Goal: Task Accomplishment & Management: Complete application form

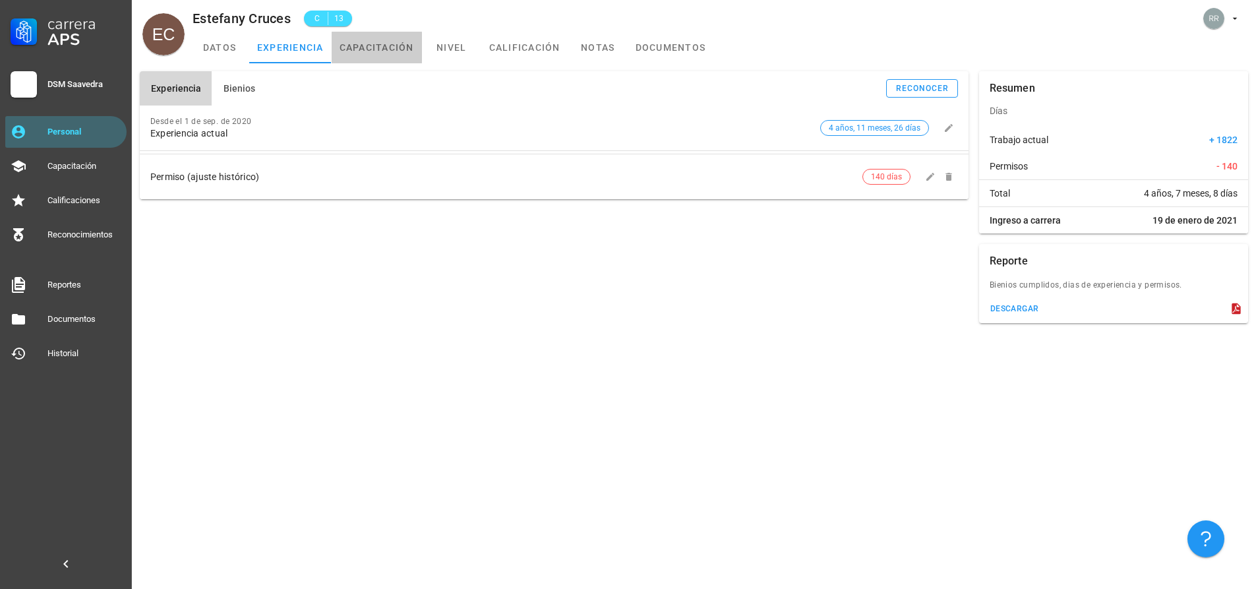
click at [391, 47] on link "capacitación" at bounding box center [377, 48] width 90 height 32
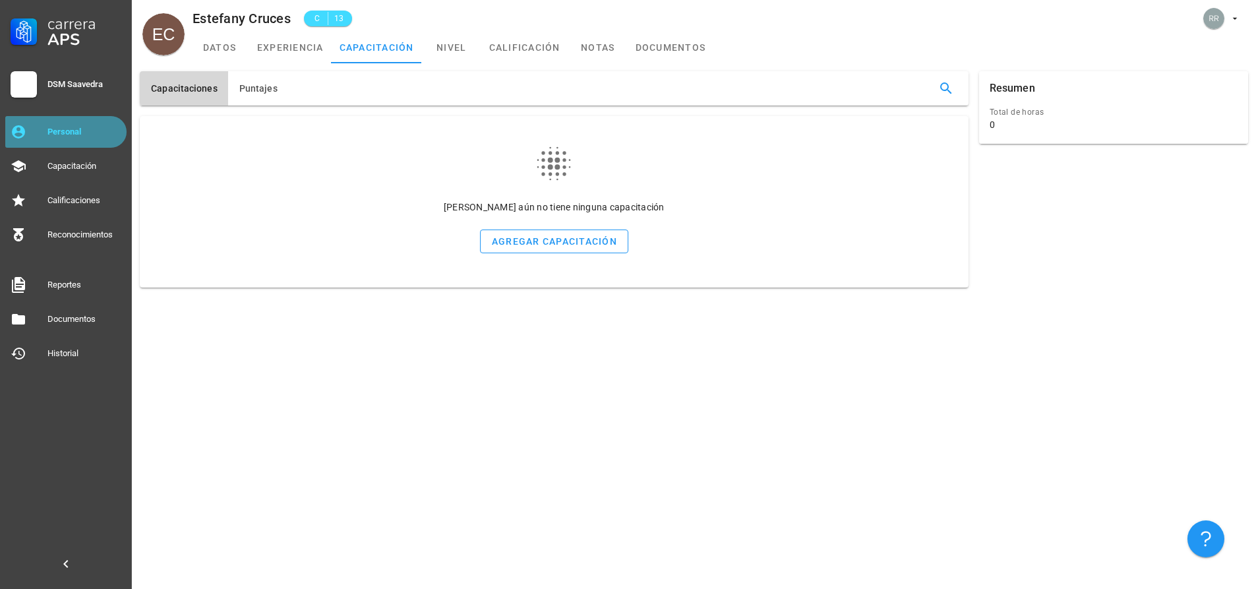
click at [79, 133] on div "Personal" at bounding box center [84, 132] width 74 height 11
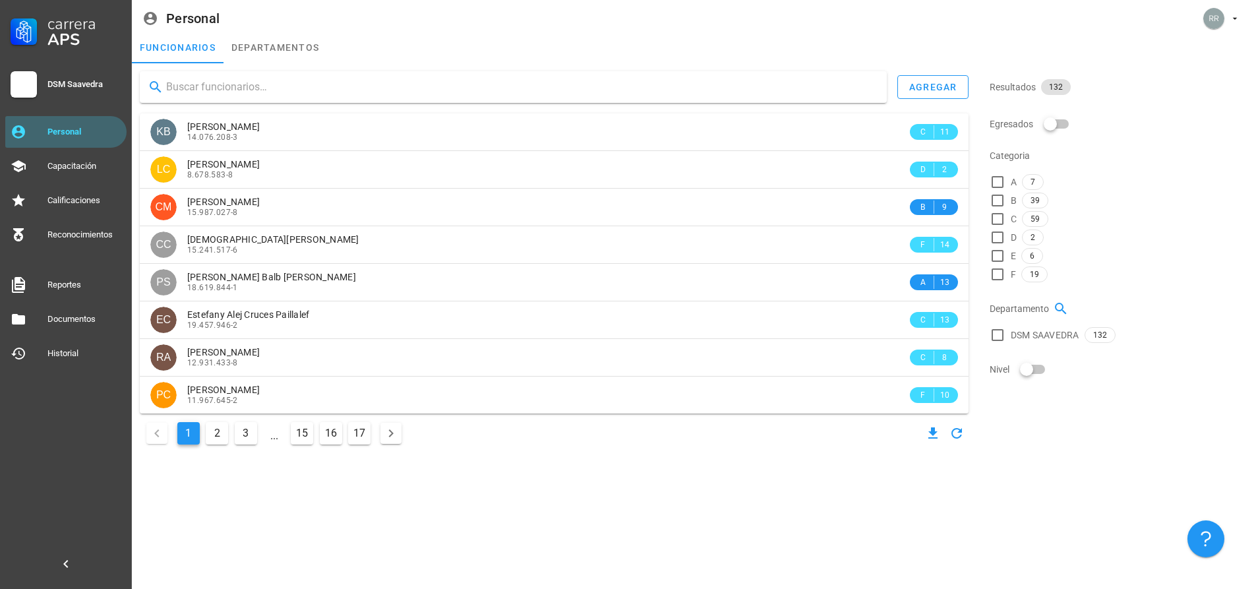
click at [385, 94] on input "text" at bounding box center [521, 86] width 710 height 21
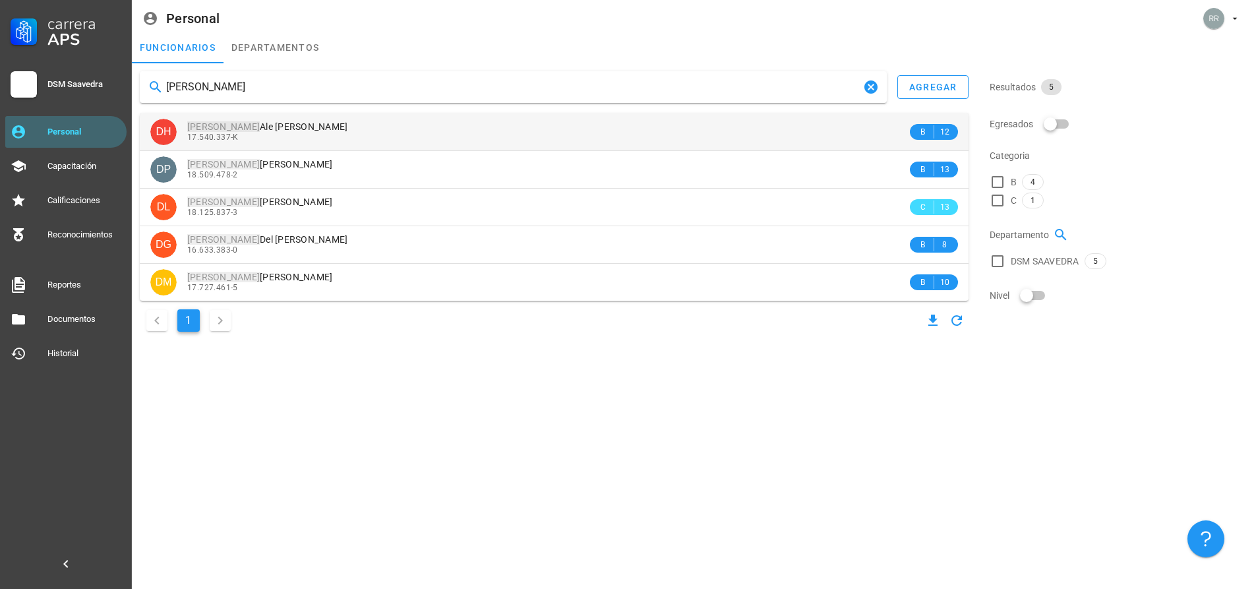
type input "[PERSON_NAME]"
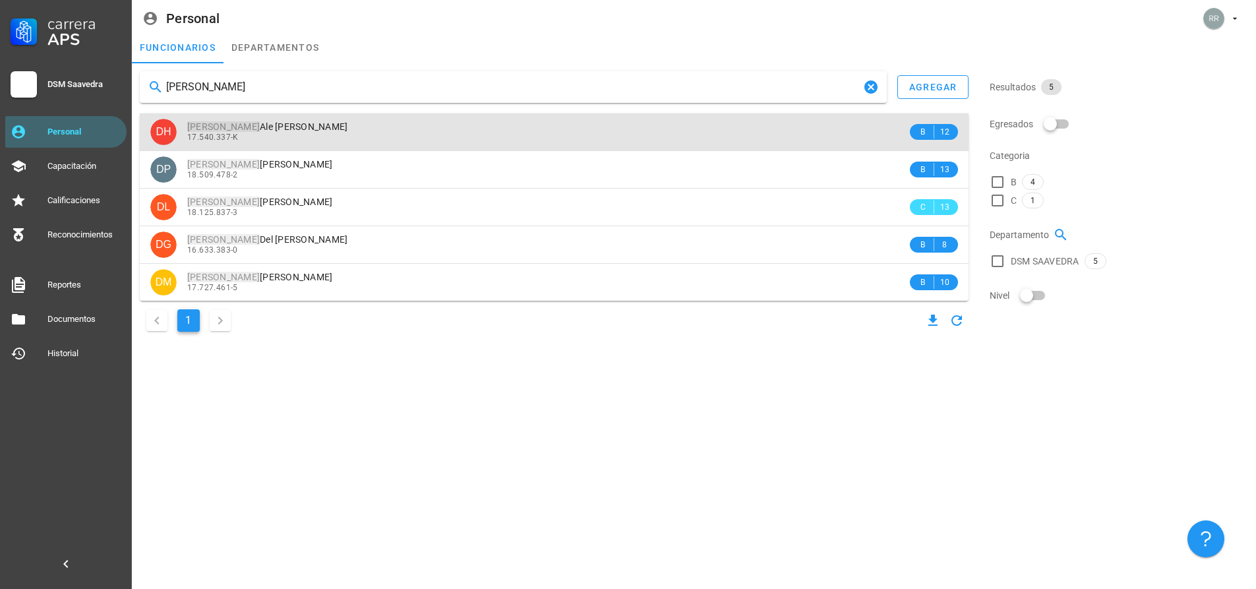
click at [317, 133] on div "17.540.337-K" at bounding box center [547, 137] width 720 height 9
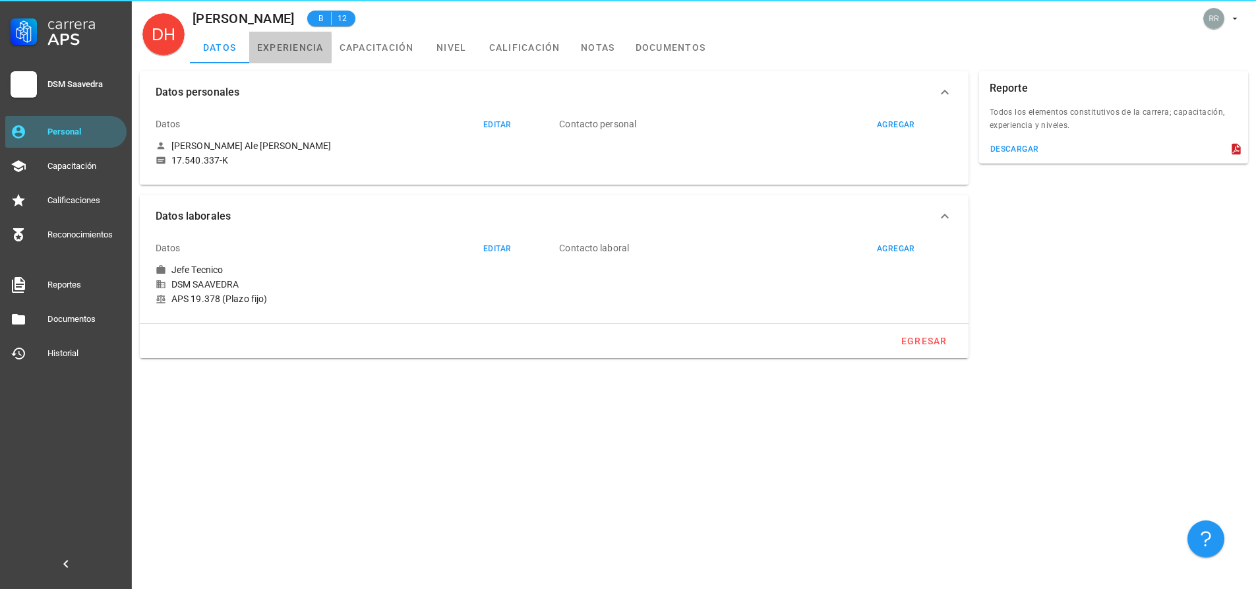
click at [291, 41] on link "experiencia" at bounding box center [290, 48] width 82 height 32
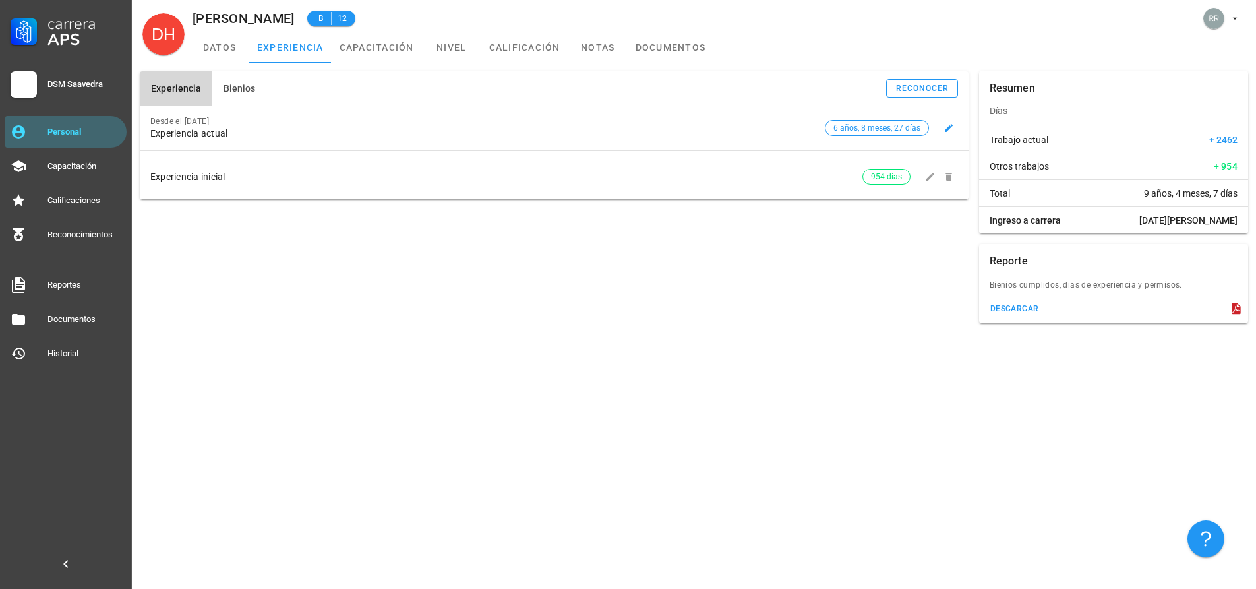
drag, startPoint x: 255, startPoint y: 121, endPoint x: 150, endPoint y: 123, distance: 105.5
click at [150, 123] on div "Desde el [DATE] Experiencia actual 6 años, 8 meses, 27 días" at bounding box center [554, 128] width 829 height 45
click at [269, 339] on div "Experiencia Bienios reconocer Desde el [DATE] Experiencia actual 6 años, 8 mese…" at bounding box center [694, 326] width 1124 height 526
drag, startPoint x: 259, startPoint y: 118, endPoint x: 229, endPoint y: 117, distance: 29.7
click at [229, 117] on div "Desde el [DATE]" at bounding box center [484, 121] width 669 height 9
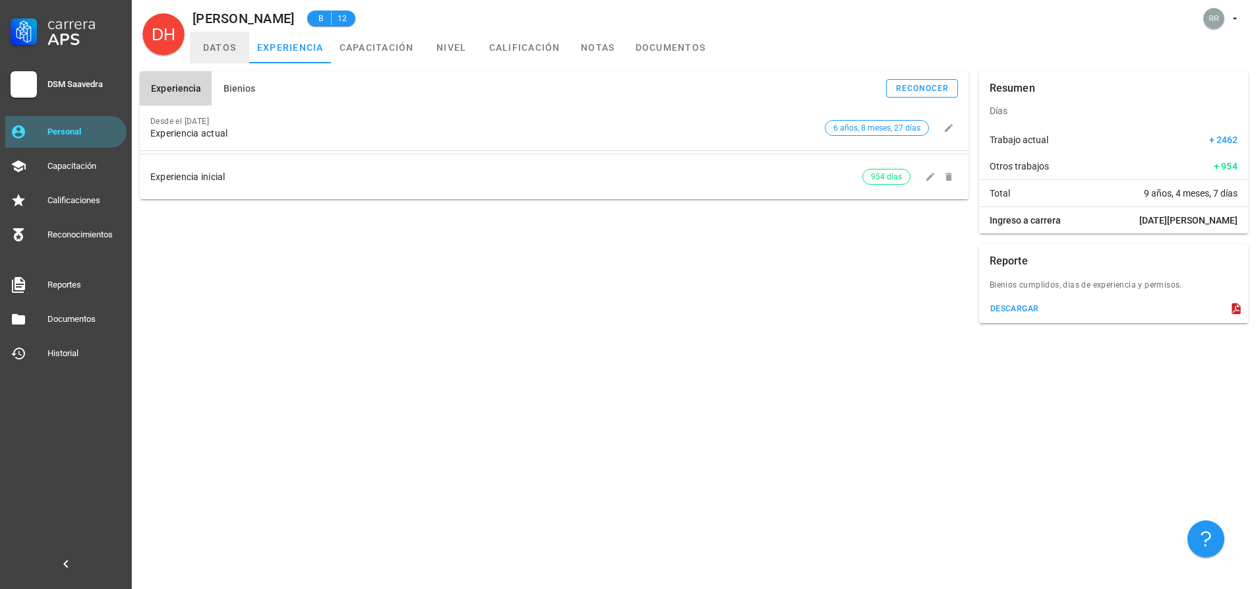
click at [233, 48] on link "datos" at bounding box center [219, 48] width 59 height 32
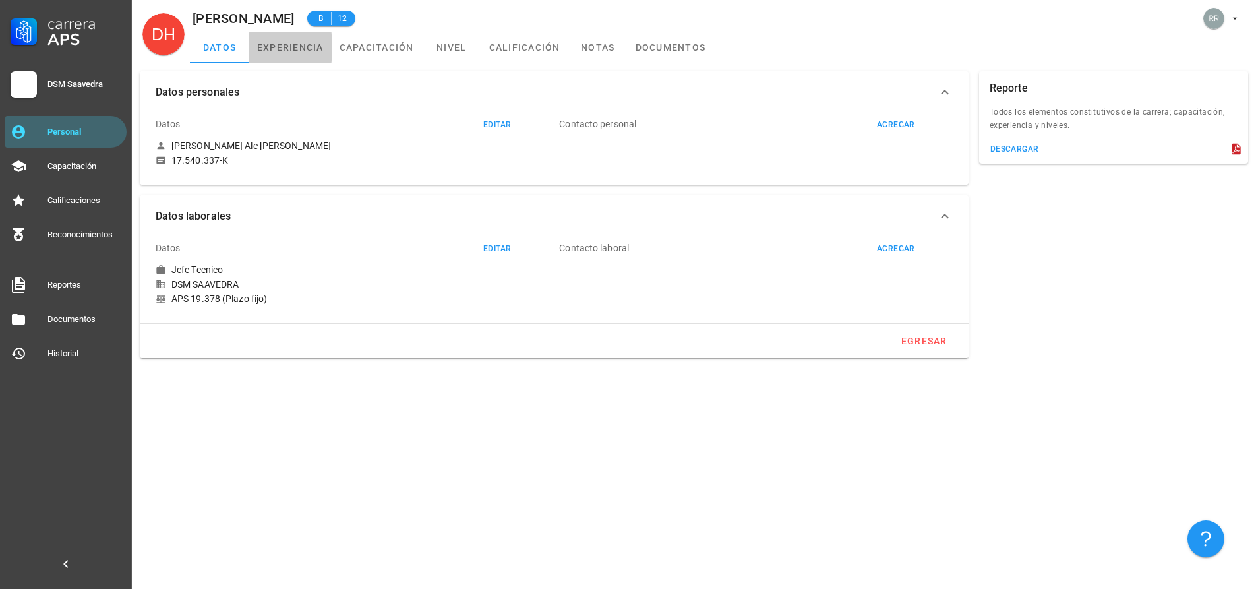
click at [307, 44] on link "experiencia" at bounding box center [290, 48] width 82 height 32
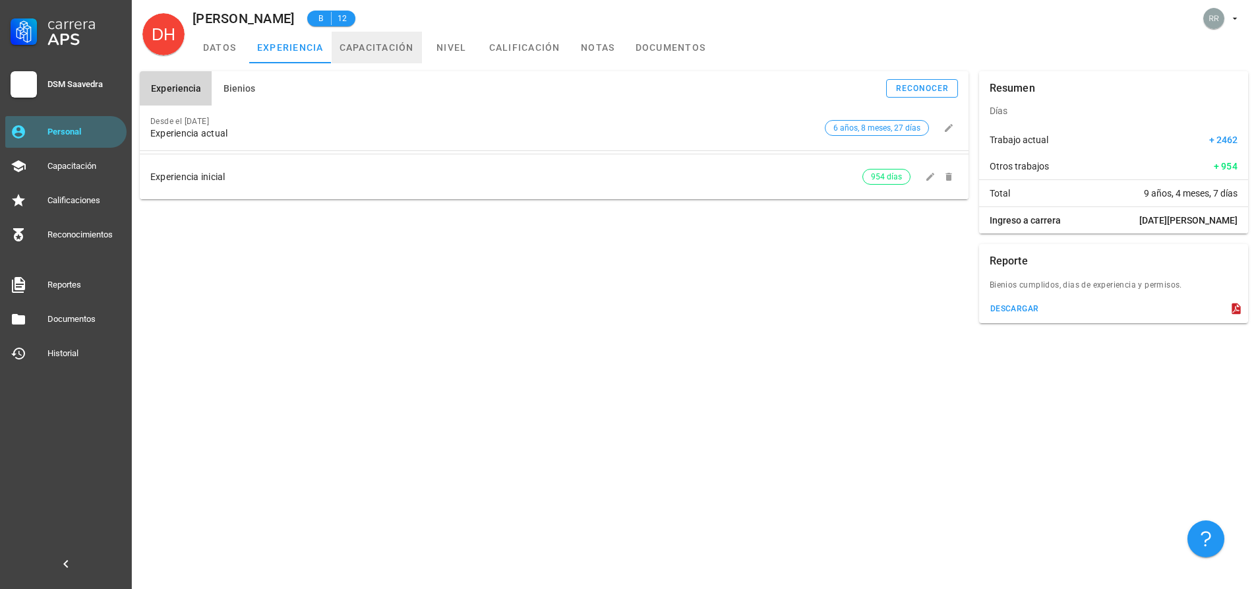
click at [361, 45] on link "capacitación" at bounding box center [377, 48] width 90 height 32
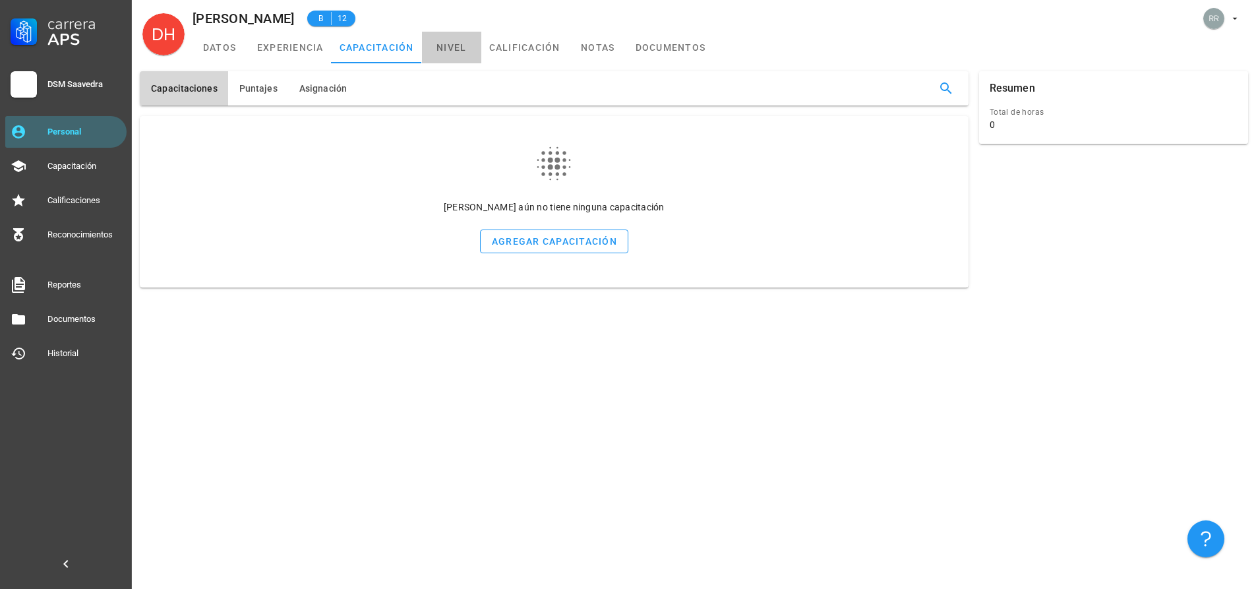
click at [456, 50] on link "nivel" at bounding box center [451, 48] width 59 height 32
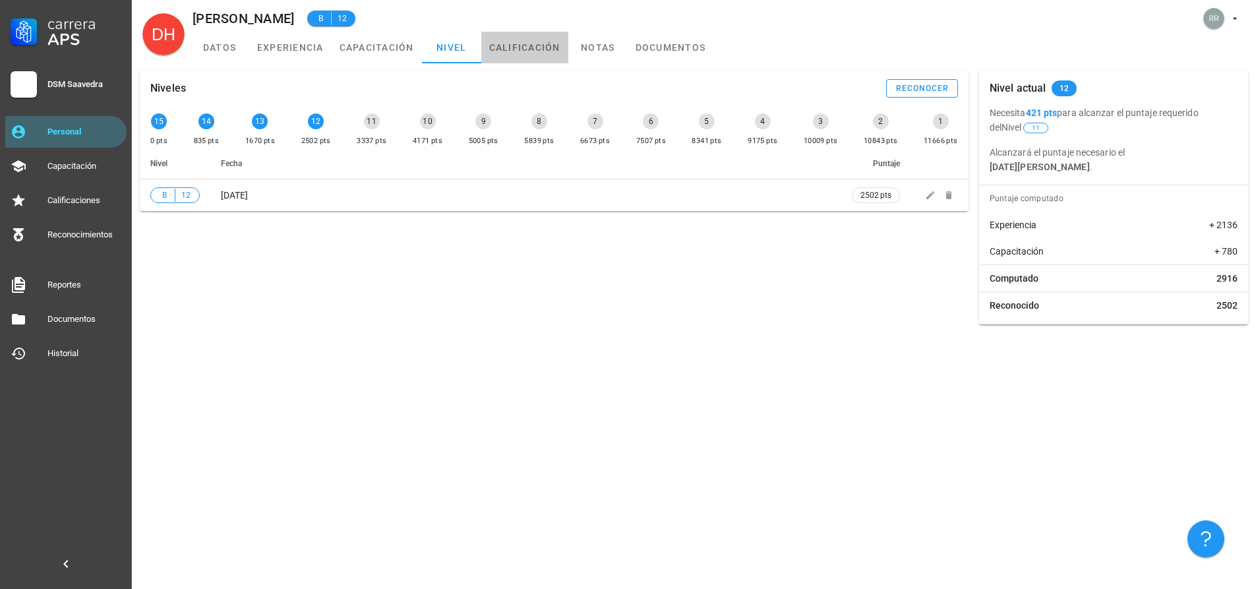
click at [518, 47] on link "calificación" at bounding box center [524, 48] width 87 height 32
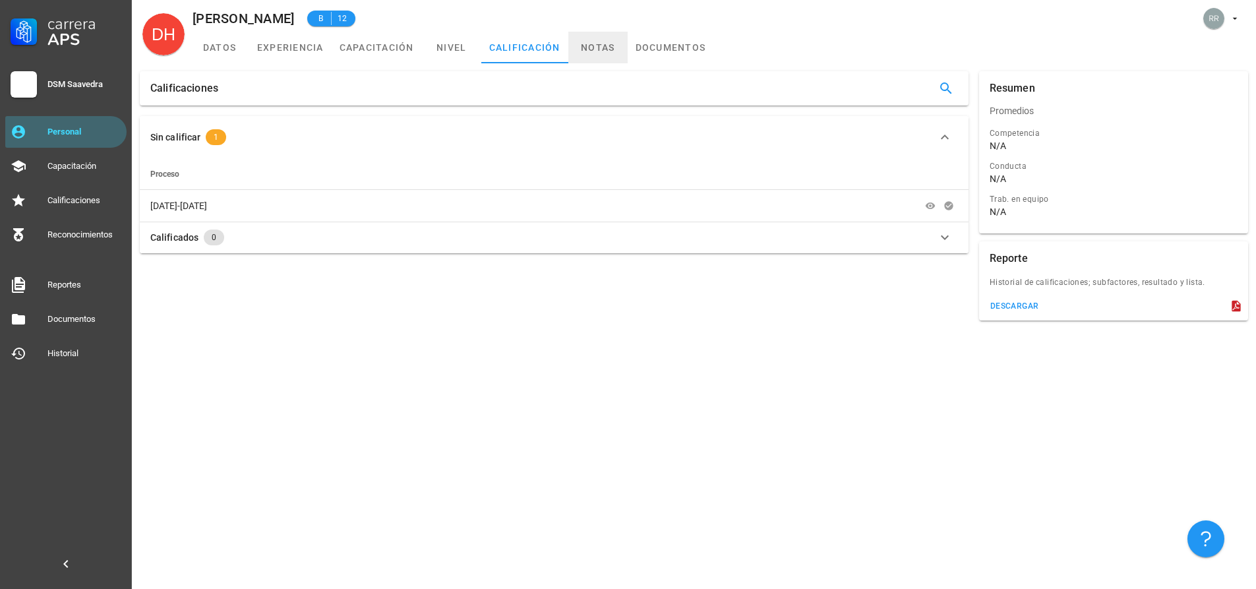
click at [592, 45] on link "notas" at bounding box center [597, 48] width 59 height 32
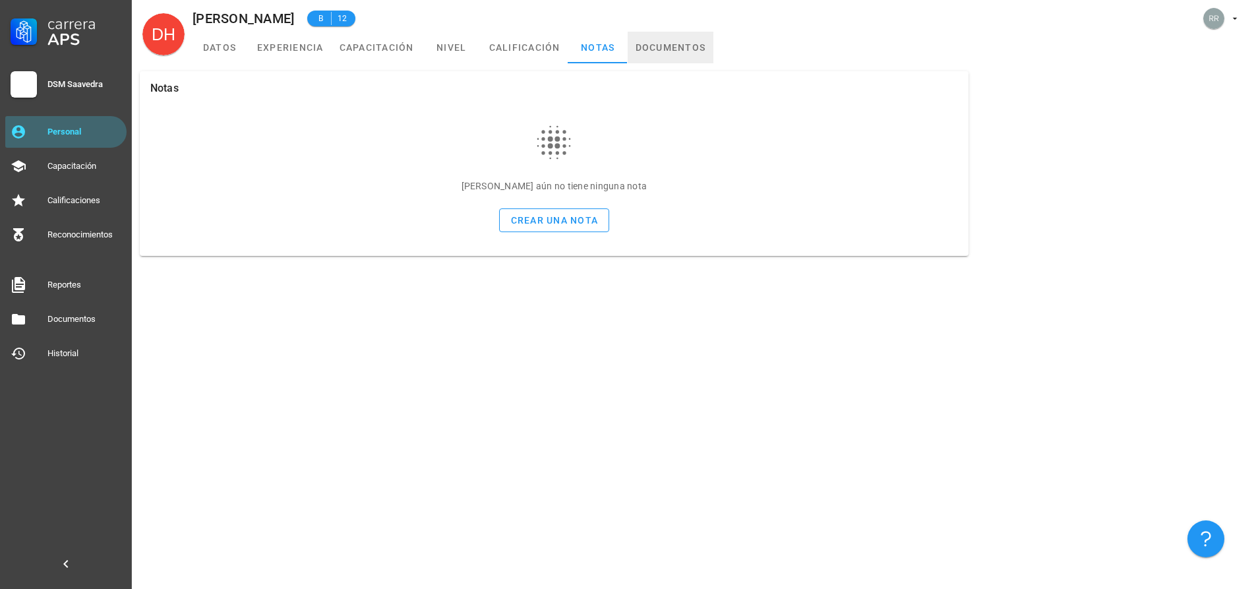
click at [646, 52] on link "documentos" at bounding box center [671, 48] width 86 height 32
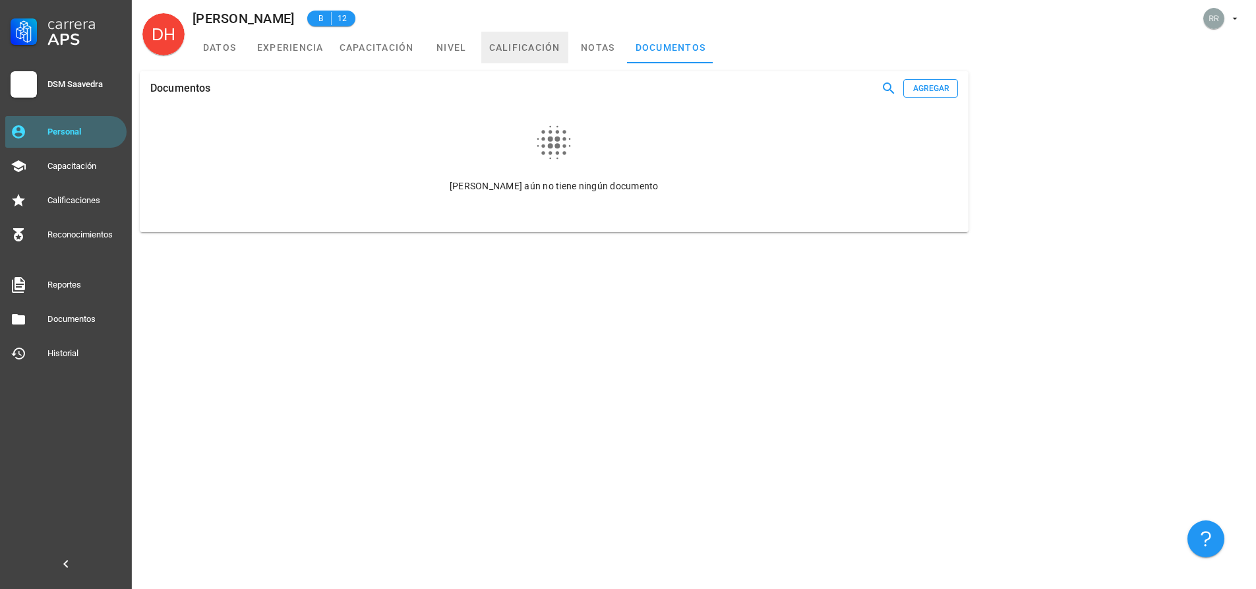
click at [526, 42] on link "calificación" at bounding box center [524, 48] width 87 height 32
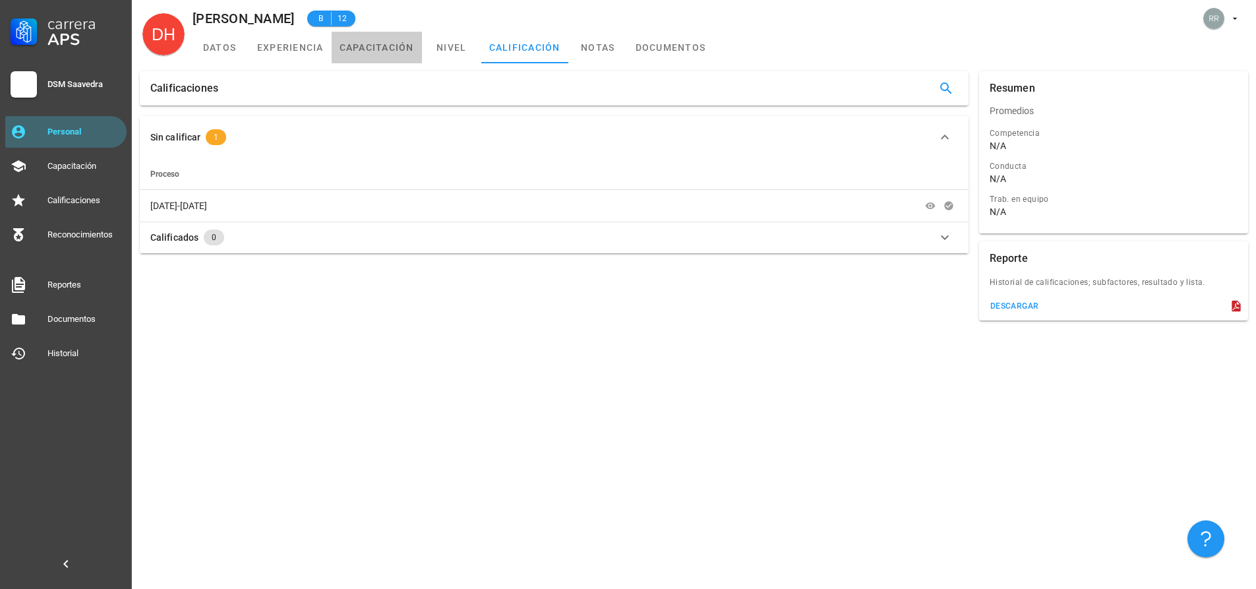
click at [366, 46] on link "capacitación" at bounding box center [377, 48] width 90 height 32
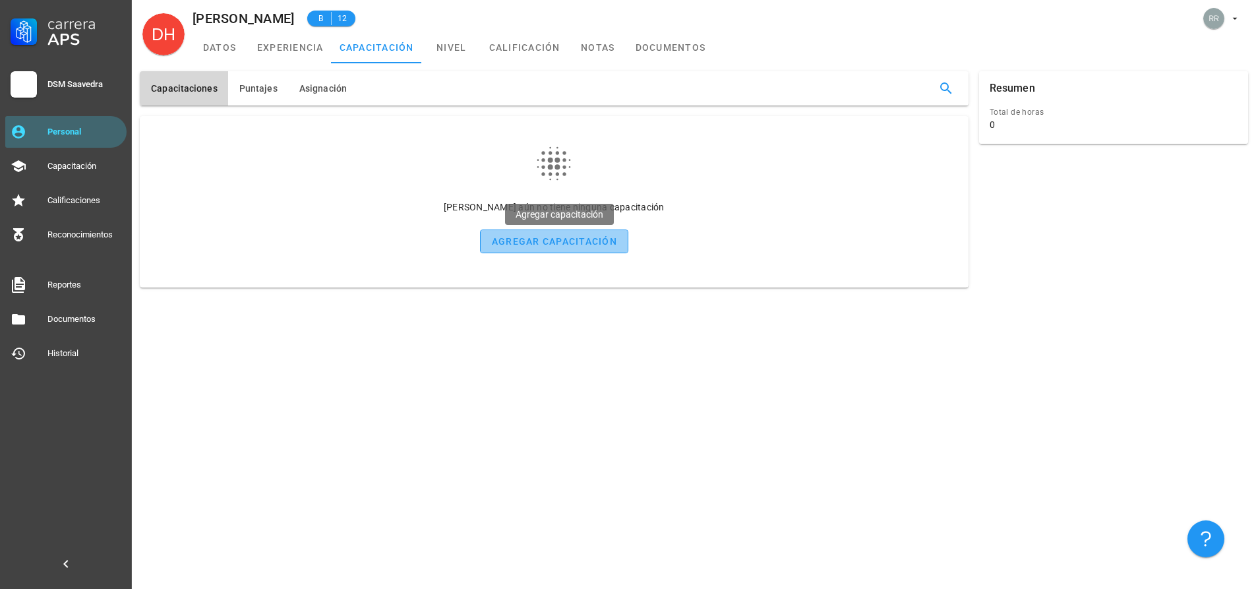
click at [578, 241] on div "agregar capacitación" at bounding box center [554, 241] width 126 height 11
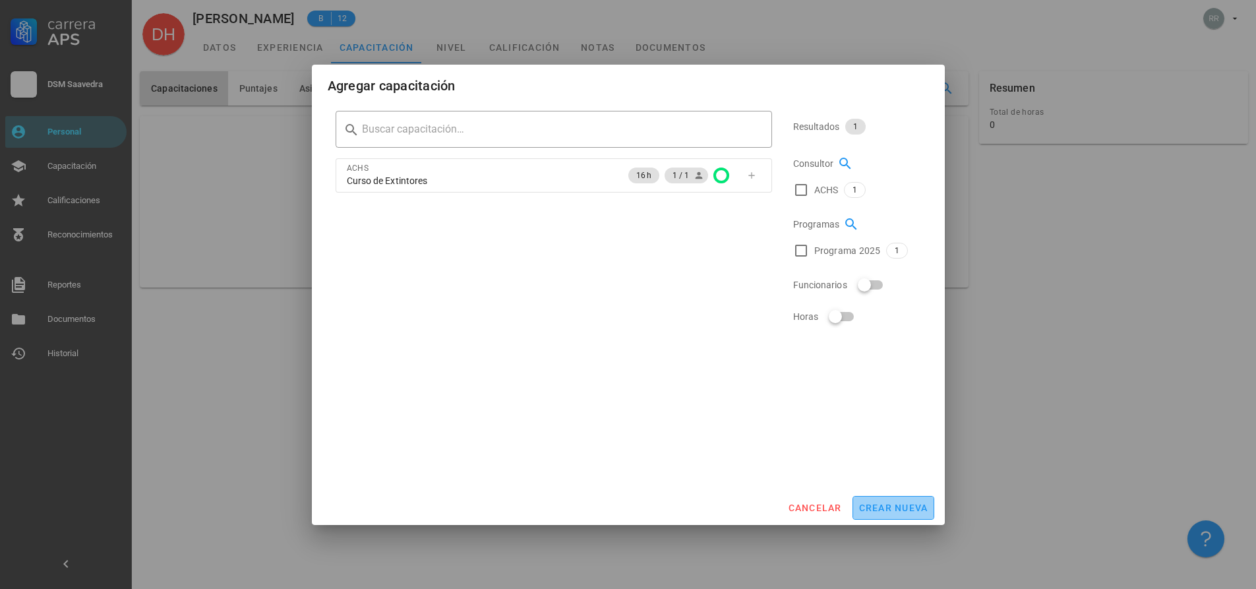
click at [893, 507] on span "crear nueva" at bounding box center [894, 507] width 70 height 11
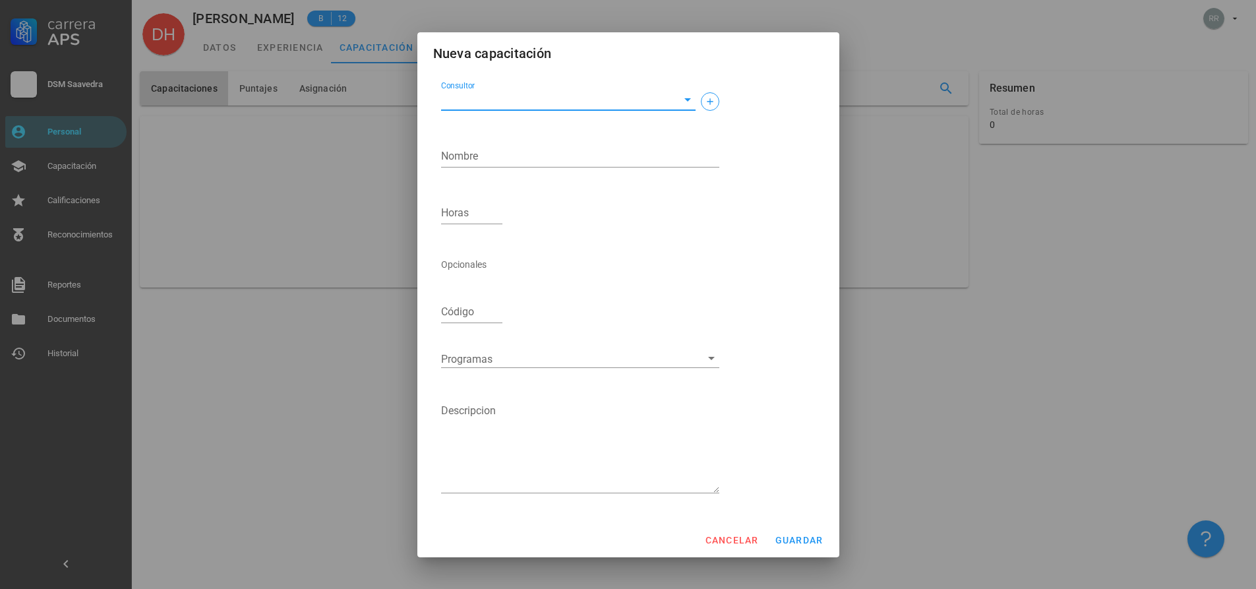
click at [467, 104] on input "Consultor" at bounding box center [557, 99] width 233 height 21
click at [490, 94] on input "Consultor" at bounding box center [557, 99] width 233 height 21
click at [499, 159] on textarea "Nombre" at bounding box center [580, 156] width 278 height 21
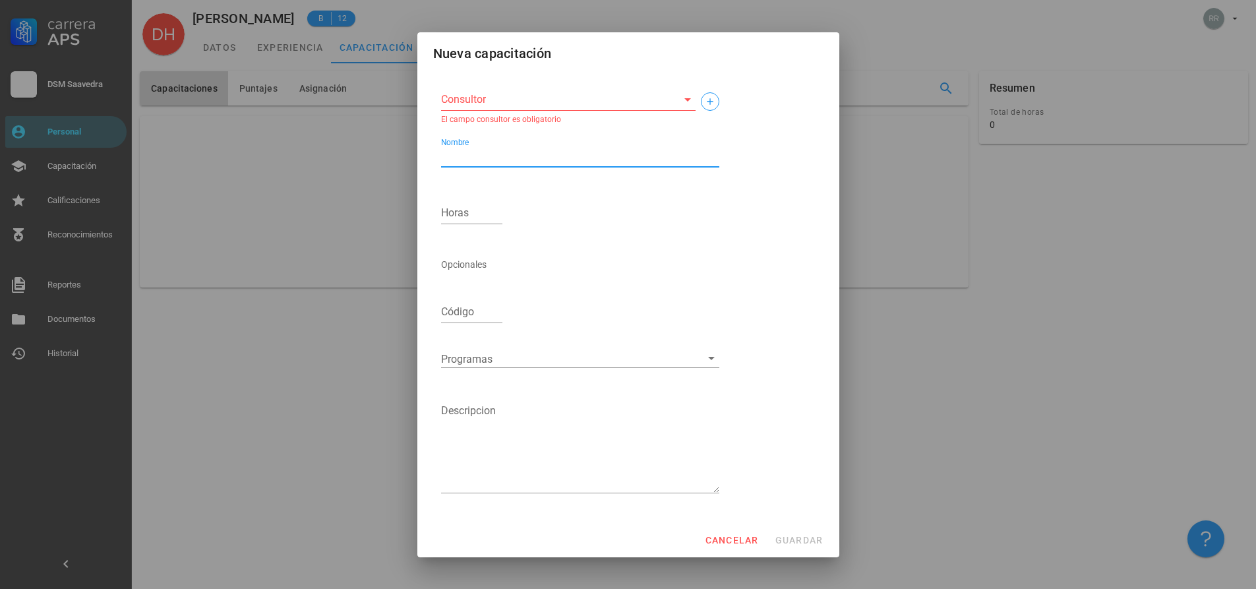
click at [482, 159] on textarea "Nombre" at bounding box center [580, 156] width 278 height 21
click at [478, 216] on input "Horas" at bounding box center [472, 212] width 62 height 21
click at [737, 539] on span "cancelar" at bounding box center [731, 540] width 54 height 11
